Goal: Find contact information: Find contact information

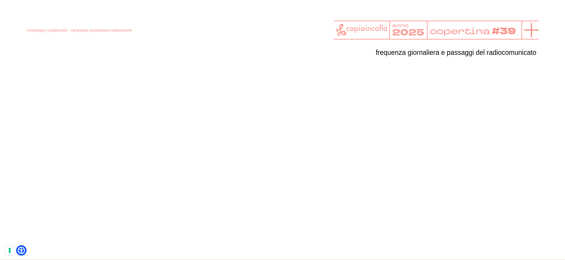
scroll to position [887, 0]
click at [536, 31] on icon at bounding box center [532, 30] width 14 height 14
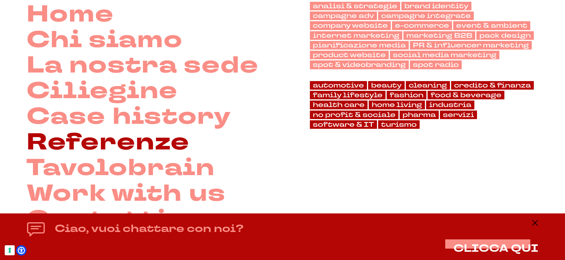
scroll to position [131, 0]
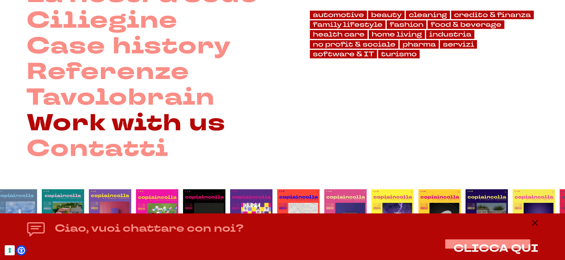
click at [136, 122] on link "Work with us" at bounding box center [125, 123] width 199 height 26
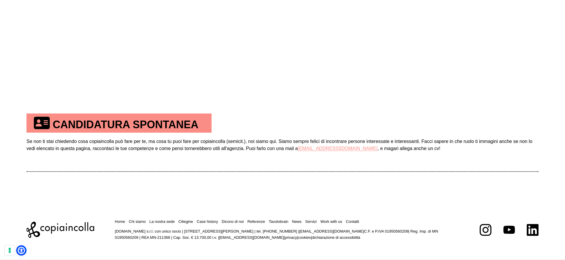
scroll to position [382, 0]
drag, startPoint x: 38, startPoint y: 140, endPoint x: 196, endPoint y: 142, distance: 157.8
click at [195, 142] on td "Se non ti stai chiedendo cosa copiaincolla può fare per te, ma cosa tu puoi far…" at bounding box center [282, 151] width 512 height 39
click at [200, 142] on td "Se non ti stai chiedendo cosa copiaincolla può fare per te, ma cosa tu puoi far…" at bounding box center [282, 151] width 512 height 39
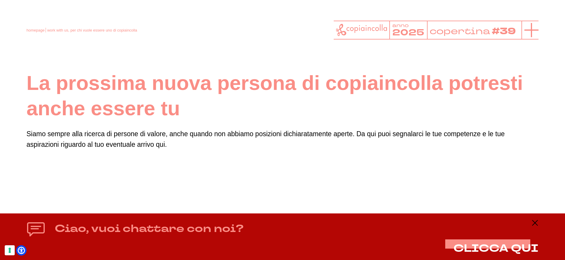
scroll to position [0, 0]
click at [528, 28] on icon at bounding box center [532, 30] width 14 height 14
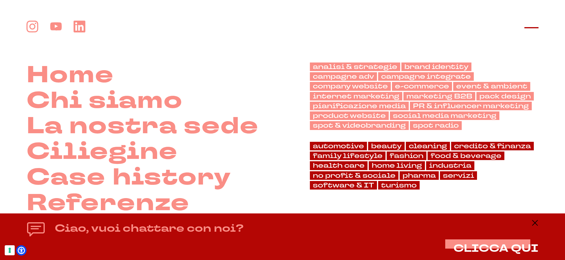
click at [531, 30] on icon at bounding box center [532, 28] width 14 height 14
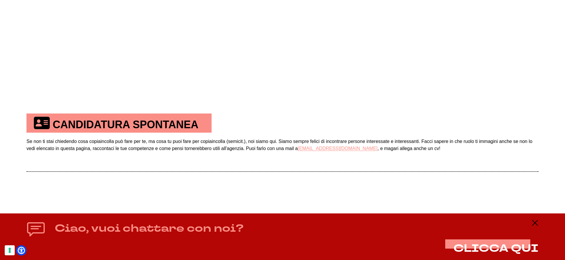
click at [124, 118] on th "CANDIDATURA SPONTANEA" at bounding box center [118, 122] width 185 height 19
click at [120, 125] on th "CANDIDATURA SPONTANEA" at bounding box center [118, 122] width 185 height 19
drag, startPoint x: 348, startPoint y: 149, endPoint x: 301, endPoint y: 149, distance: 46.8
click at [301, 149] on td "Se non ti stai chiedendo cosa copiaincolla può fare per te, ma cosa tu puoi far…" at bounding box center [282, 151] width 512 height 39
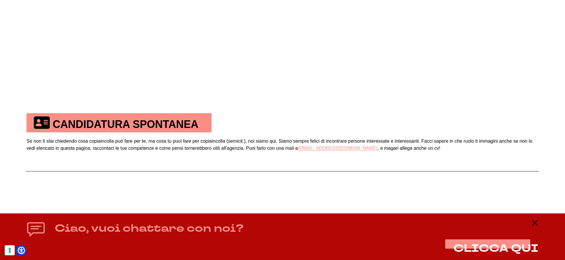
click at [303, 154] on td "Se non ti stai chiedendo cosa copiaincolla può fare per te, ma cosa tu puoi far…" at bounding box center [282, 151] width 512 height 39
drag, startPoint x: 301, startPoint y: 149, endPoint x: 349, endPoint y: 149, distance: 48.0
click at [349, 147] on td "Se non ti stai chiedendo cosa copiaincolla può fare per te, ma cosa tu puoi far…" at bounding box center [282, 151] width 512 height 39
click at [334, 157] on td "Se non ti stai chiedendo cosa copiaincolla può fare per te, ma cosa tu puoi far…" at bounding box center [282, 151] width 512 height 39
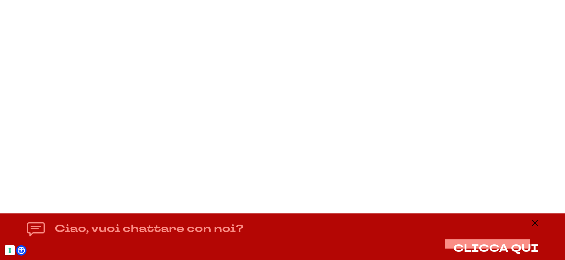
scroll to position [1097, 0]
